Goal: Transaction & Acquisition: Purchase product/service

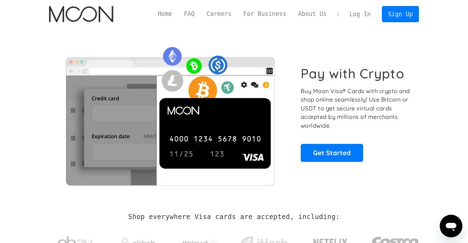
click at [356, 14] on link "Log In" at bounding box center [359, 14] width 33 height 16
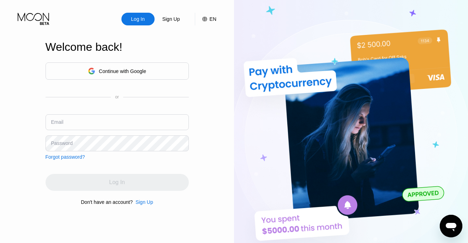
click at [131, 128] on input "text" at bounding box center [117, 122] width 143 height 16
type input "[EMAIL_ADDRESS][DOMAIN_NAME]"
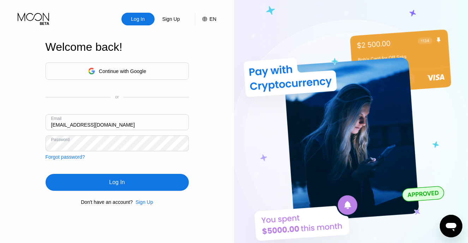
click at [140, 180] on div "Log In" at bounding box center [117, 182] width 143 height 17
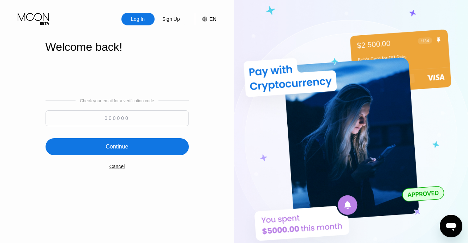
click at [112, 118] on input at bounding box center [117, 118] width 143 height 16
paste input "348191"
type input "348191"
click at [80, 148] on div "Continue" at bounding box center [117, 146] width 143 height 17
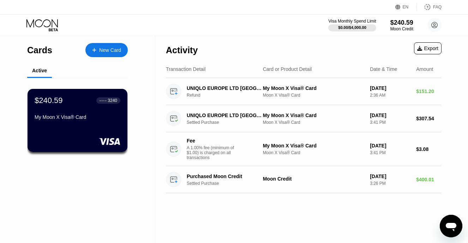
click at [267, 42] on div "Activity Export" at bounding box center [304, 48] width 276 height 25
click at [401, 26] on div "$240.59" at bounding box center [402, 22] width 24 height 7
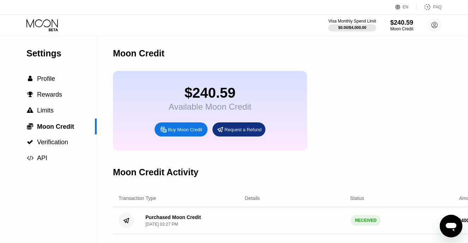
click at [174, 130] on div "Buy Moon Credit" at bounding box center [185, 130] width 34 height 6
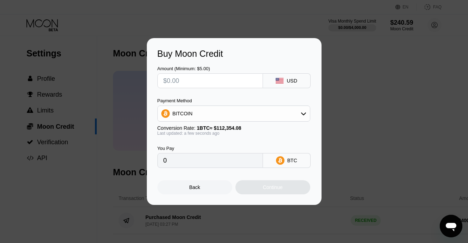
click at [191, 83] on input "text" at bounding box center [210, 81] width 94 height 14
click at [187, 79] on input "text" at bounding box center [210, 81] width 94 height 14
type input "$3"
type input "0.00002671"
type input "$30"
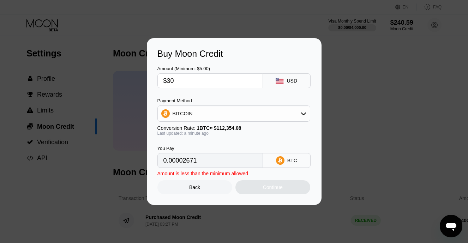
type input "0.00026702"
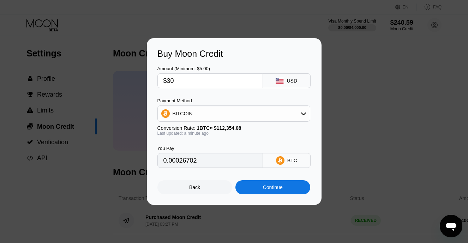
type input "$3"
type input "0.00002671"
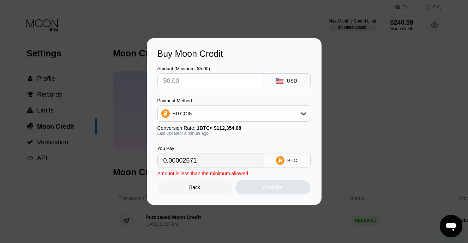
type input "0"
type input "$4"
type input "0.00003561"
type input "$40"
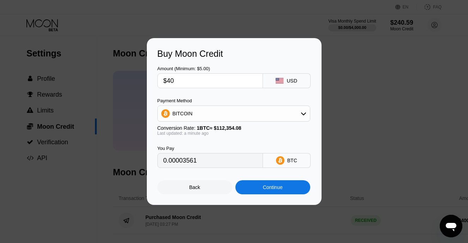
type input "0.00035602"
type input "$4"
type input "0.00003561"
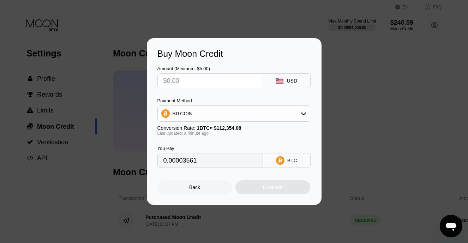
type input "0"
type input "$4"
type input "0.00003561"
type input "$45"
type input "0.00040052"
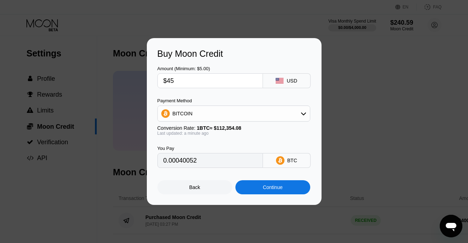
type input "$45"
click at [278, 47] on div "Buy Moon Credit Amount (Minimum: $5.00) $45 USD Payment Method BITCOIN Conversi…" at bounding box center [234, 121] width 175 height 167
click at [270, 182] on div "Continue" at bounding box center [272, 187] width 75 height 14
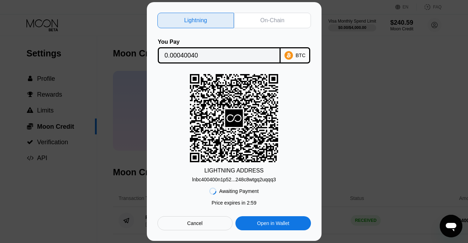
click at [265, 19] on div "On-Chain" at bounding box center [272, 20] width 24 height 7
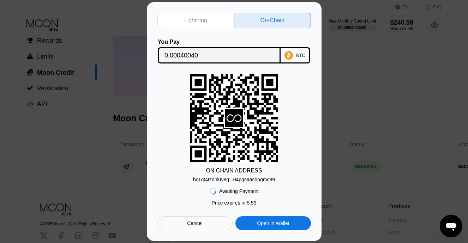
scroll to position [54, 0]
click at [233, 179] on div "bc1qt4tzdnl0v8q...04pqs9ashpgmc89" at bounding box center [234, 180] width 82 height 6
click at [181, 53] on input "0.00040040" at bounding box center [218, 55] width 109 height 14
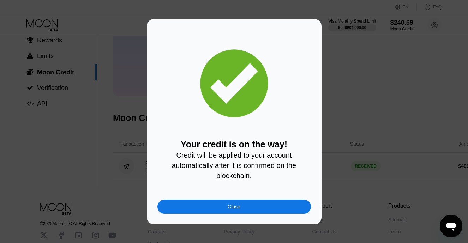
click at [252, 201] on div "Close" at bounding box center [234, 207] width 154 height 14
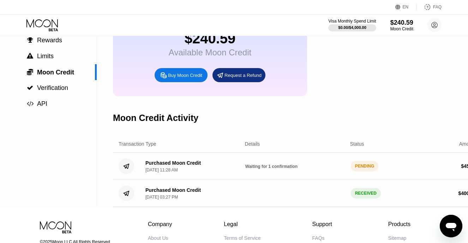
click at [382, 77] on div "$240.59 Available Moon Credit Buy Moon Credit Request a Refund" at bounding box center [297, 57] width 369 height 80
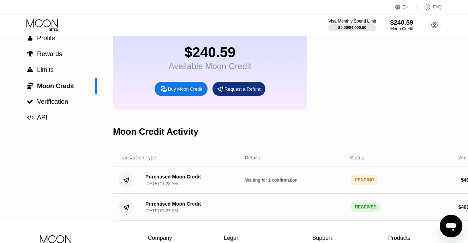
scroll to position [36, 0]
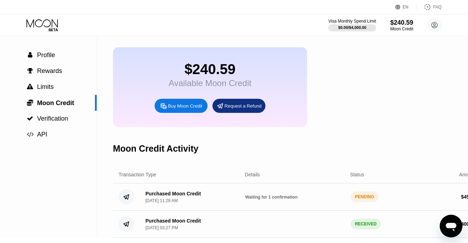
scroll to position [29, 0]
